Goal: Transaction & Acquisition: Purchase product/service

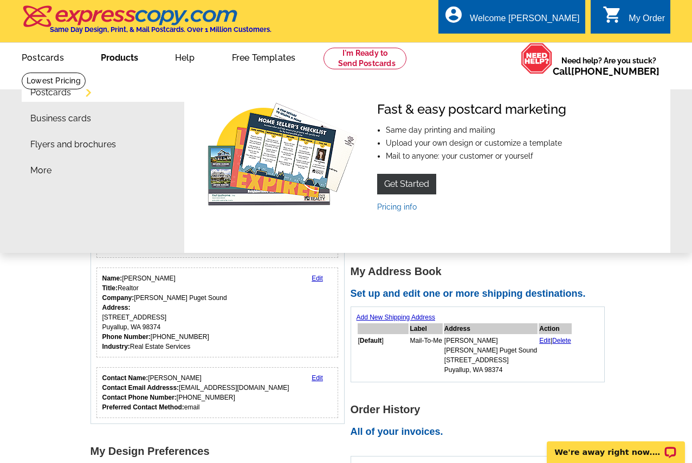
click at [55, 93] on link "Postcards" at bounding box center [50, 92] width 41 height 9
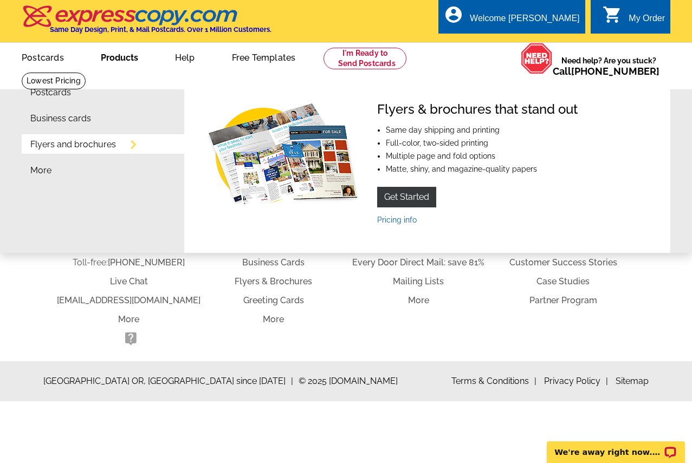
click at [125, 59] on link "Products" at bounding box center [119, 56] width 72 height 25
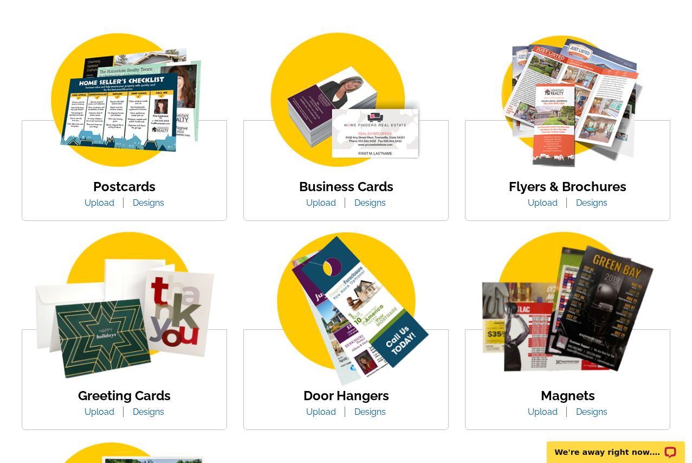
scroll to position [192, 0]
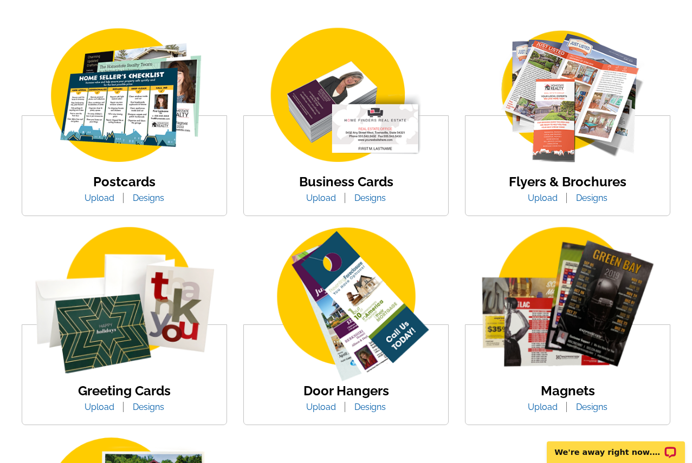
click at [152, 126] on img at bounding box center [125, 96] width 184 height 143
